Goal: Use online tool/utility

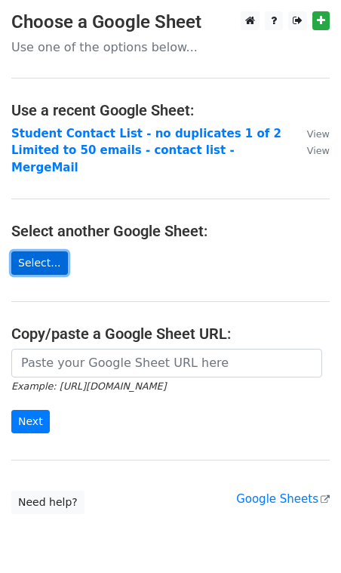
click at [45, 251] on link "Select..." at bounding box center [39, 262] width 57 height 23
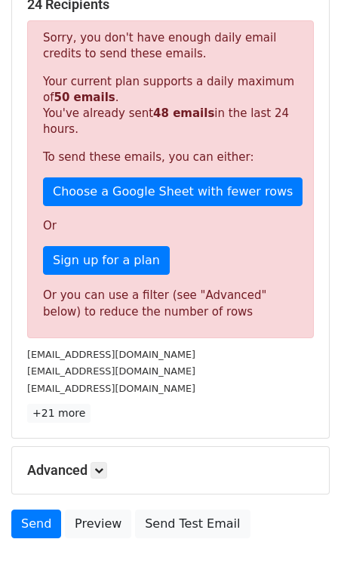
scroll to position [300, 0]
